Goal: Entertainment & Leisure: Consume media (video, audio)

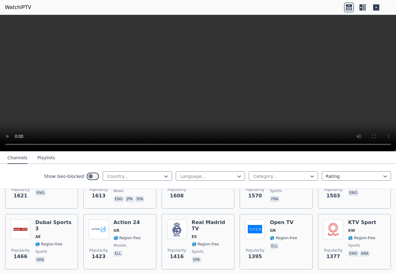
scroll to position [485, 0]
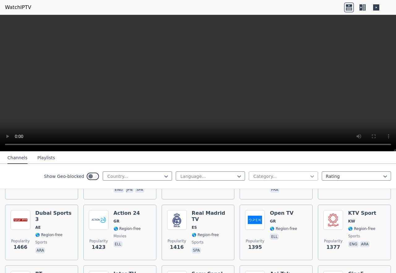
click at [311, 177] on icon at bounding box center [313, 176] width 4 height 2
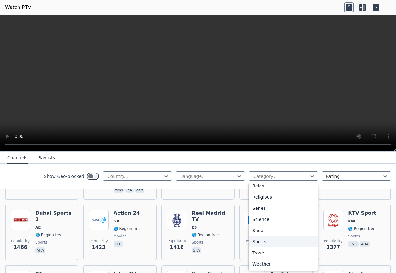
scroll to position [237, 0]
click at [272, 247] on div "Sports" at bounding box center [283, 241] width 69 height 11
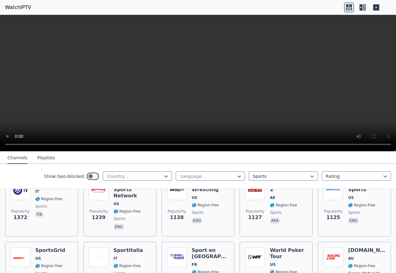
scroll to position [235, 0]
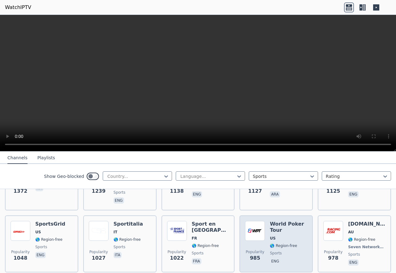
click at [277, 230] on div "World Poker Tour US 🌎 Region-free sports eng" at bounding box center [288, 244] width 37 height 46
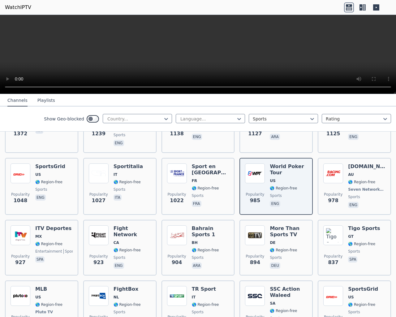
click at [324, 94] on video at bounding box center [198, 54] width 396 height 79
click at [322, 94] on video at bounding box center [198, 54] width 396 height 79
click at [331, 94] on video at bounding box center [198, 54] width 396 height 79
drag, startPoint x: 331, startPoint y: 139, endPoint x: 342, endPoint y: 101, distance: 39.5
click at [331, 94] on video at bounding box center [198, 54] width 396 height 79
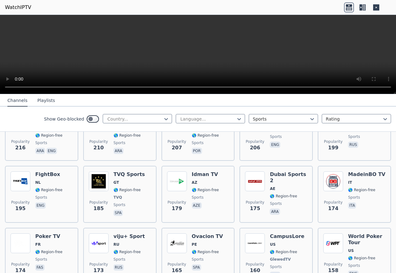
scroll to position [788, 0]
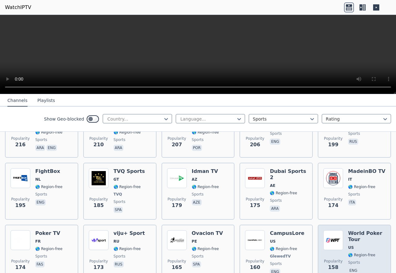
click at [348, 245] on span "US" at bounding box center [351, 247] width 6 height 5
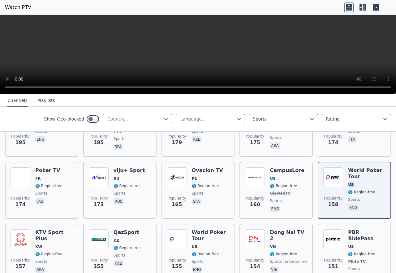
scroll to position [868, 0]
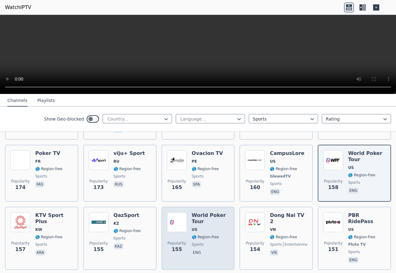
click at [197, 227] on span "US" at bounding box center [210, 229] width 37 height 5
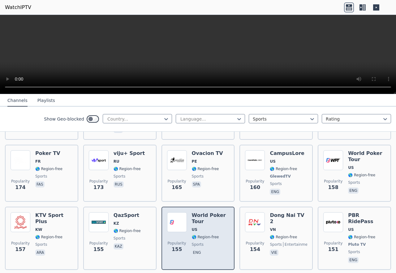
click at [198, 227] on span "US" at bounding box center [210, 229] width 37 height 5
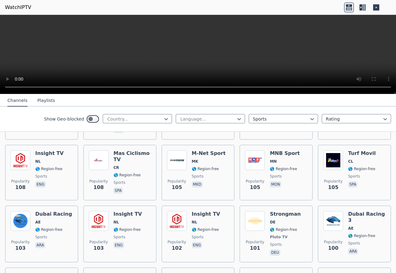
scroll to position [1260, 0]
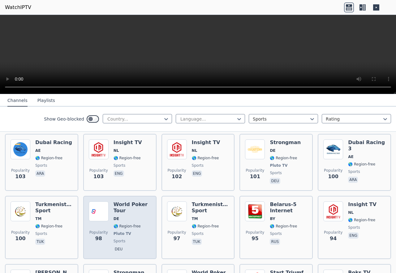
click at [107, 201] on div "Popularity 98" at bounding box center [99, 227] width 20 height 52
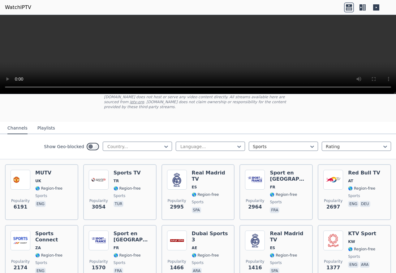
scroll to position [43, 0]
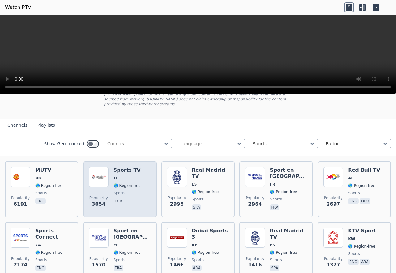
click at [140, 187] on div "Popularity 3054 Sports TV TR 🌎 Region-free sports tur" at bounding box center [120, 189] width 62 height 45
click at [140, 186] on div "Popularity 3054 Sports TV TR 🌎 Region-free sports tur" at bounding box center [120, 189] width 62 height 45
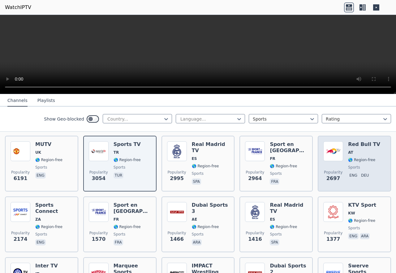
scroll to position [72, 0]
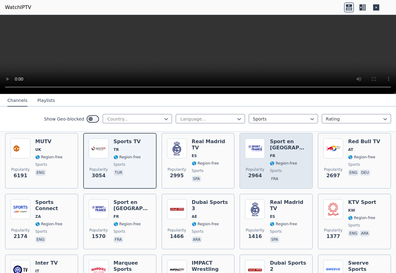
click at [270, 161] on span "🌎 Region-free" at bounding box center [283, 163] width 27 height 5
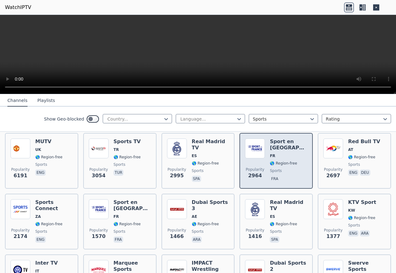
click at [270, 161] on span "🌎 Region-free" at bounding box center [283, 163] width 27 height 5
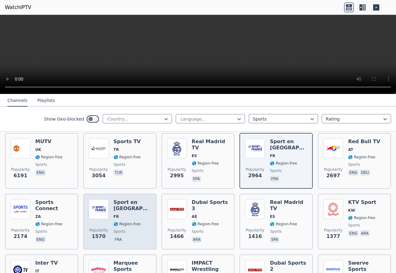
click at [124, 221] on span "🌎 Region-free" at bounding box center [127, 223] width 27 height 5
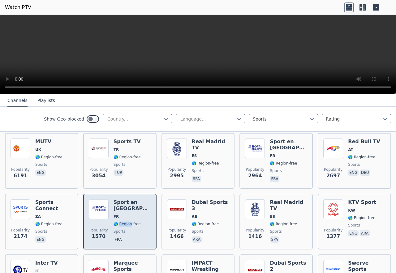
click at [124, 221] on span "🌎 Region-free" at bounding box center [127, 223] width 27 height 5
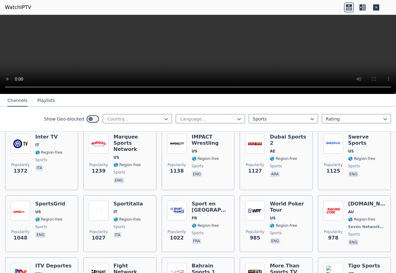
scroll to position [243, 0]
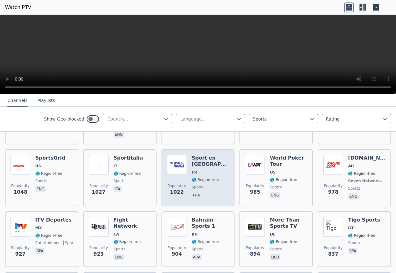
click at [205, 165] on div "Sport en [GEOGRAPHIC_DATA] FR 🌎 Region-free sports fra" at bounding box center [210, 178] width 37 height 46
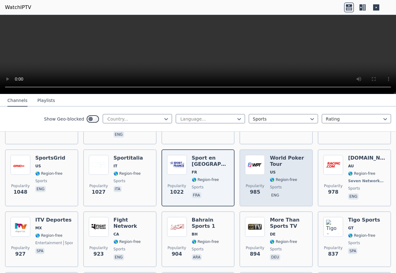
click at [283, 173] on div "World Poker Tour US 🌎 Region-free sports eng" at bounding box center [288, 178] width 37 height 46
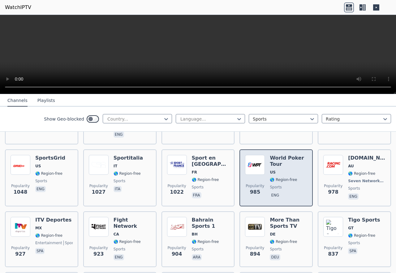
click at [283, 173] on div "World Poker Tour US 🌎 Region-free sports eng" at bounding box center [288, 178] width 37 height 46
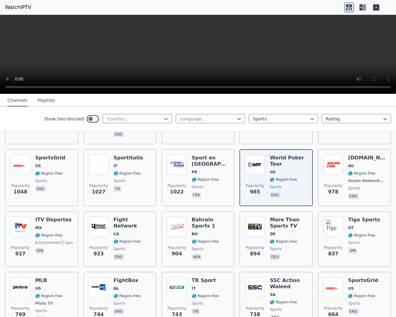
click at [319, 68] on video at bounding box center [198, 54] width 396 height 79
click at [302, 27] on video at bounding box center [198, 54] width 396 height 79
click at [302, 28] on video at bounding box center [198, 54] width 396 height 79
